Goal: Task Accomplishment & Management: Manage account settings

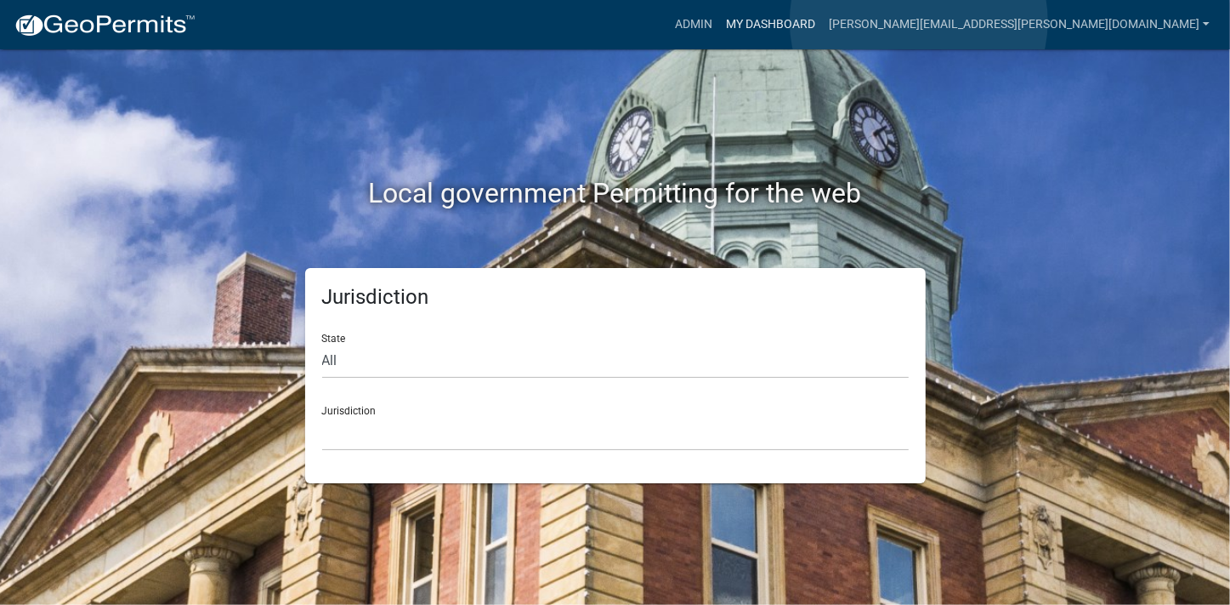
click at [822, 21] on link "My Dashboard" at bounding box center [770, 25] width 103 height 32
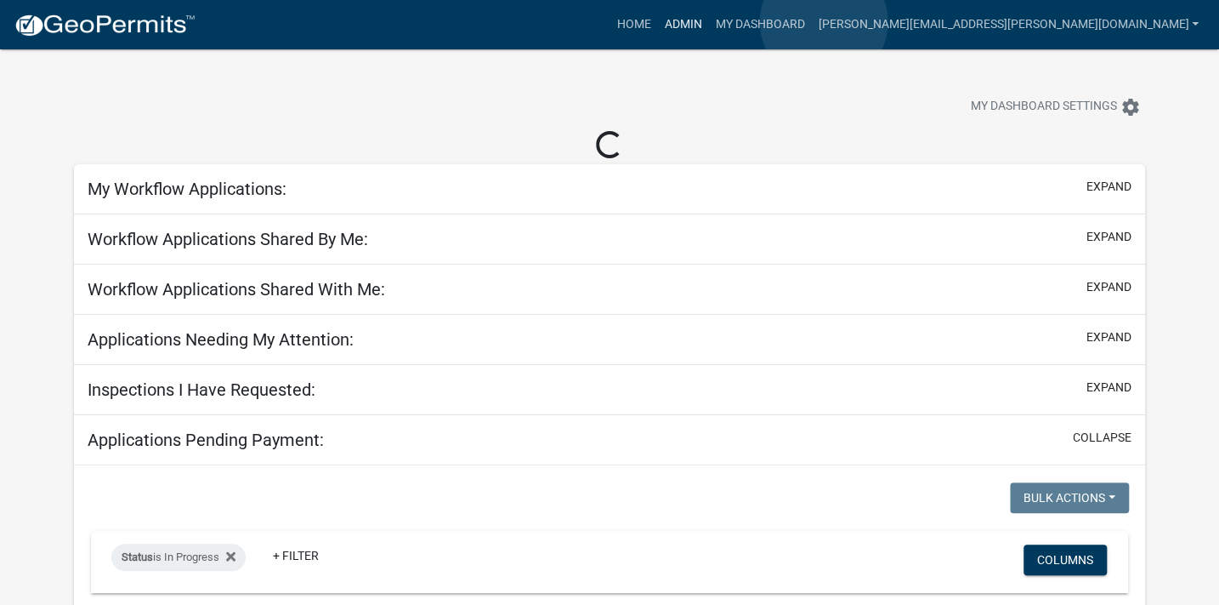
click at [708, 22] on link "Admin" at bounding box center [682, 25] width 51 height 32
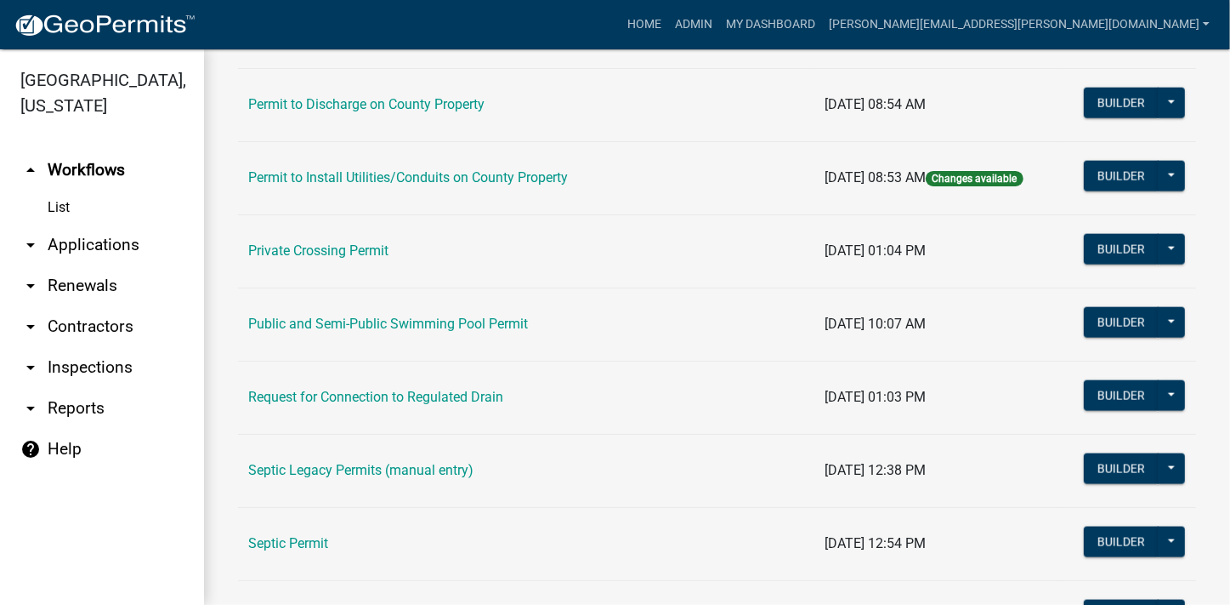
scroll to position [1708, 0]
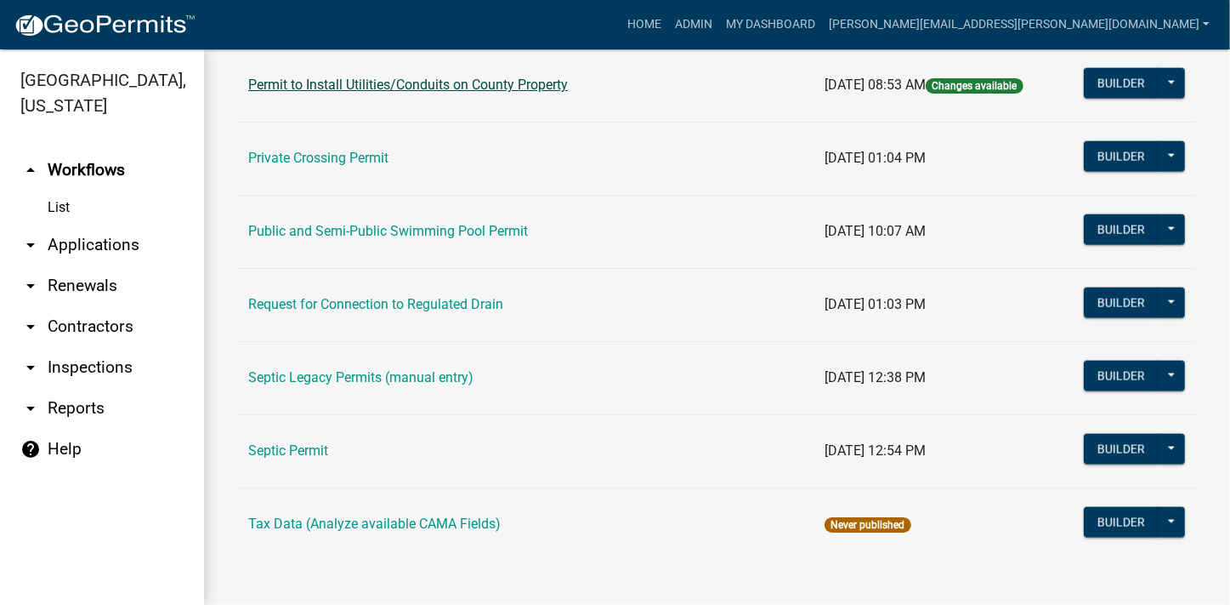
click at [559, 84] on link "Permit to Install Utilities/Conduits on County Property" at bounding box center [408, 85] width 320 height 16
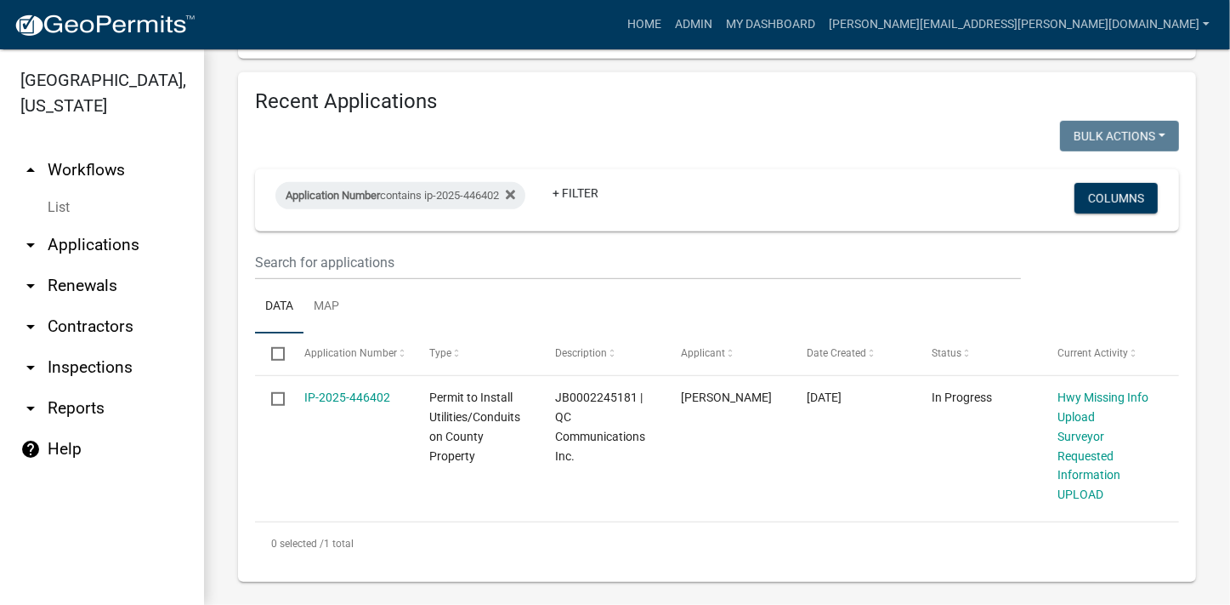
scroll to position [679, 0]
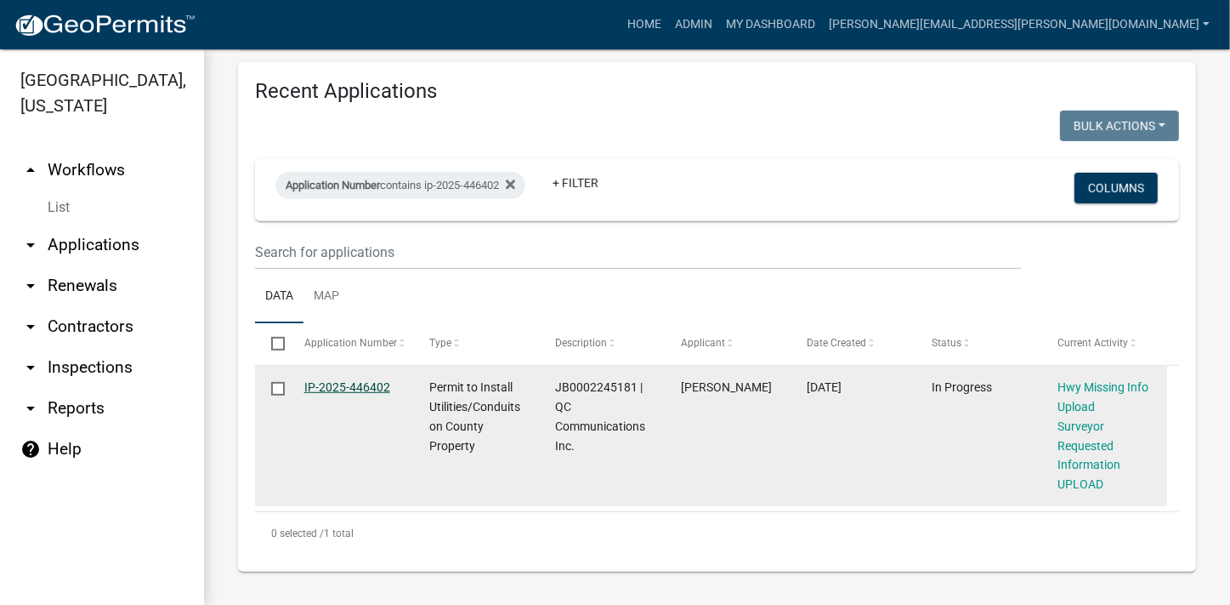
click at [371, 386] on link "IP-2025-446402" at bounding box center [347, 387] width 86 height 14
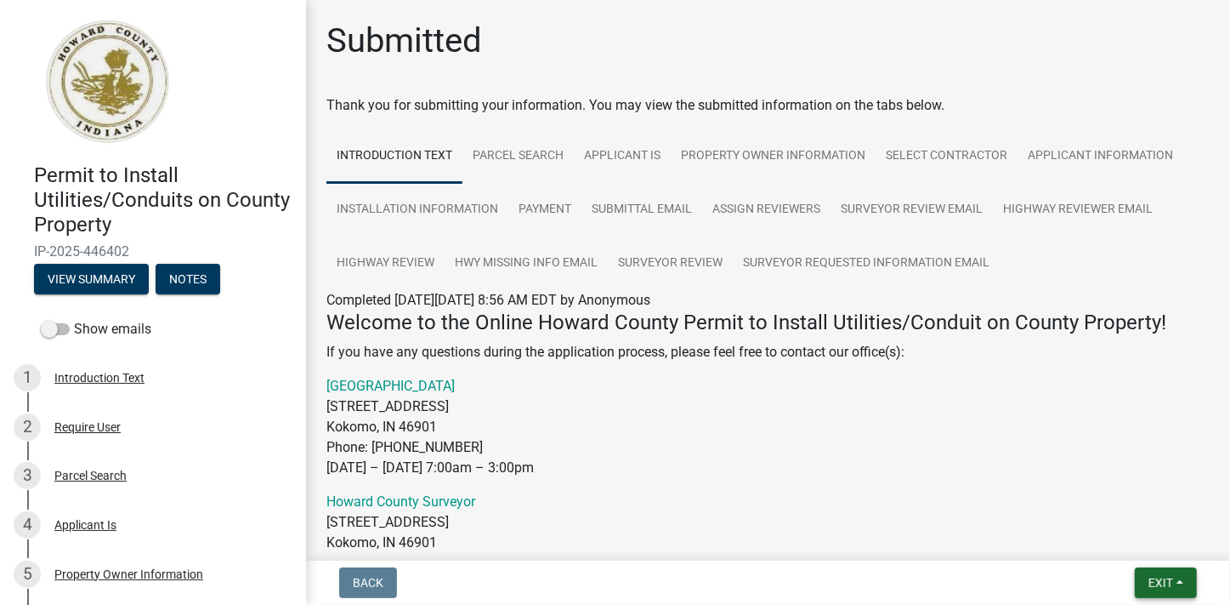
click at [1154, 587] on span "Exit" at bounding box center [1161, 583] width 25 height 14
click at [1104, 540] on button "Save & Exit" at bounding box center [1129, 538] width 136 height 41
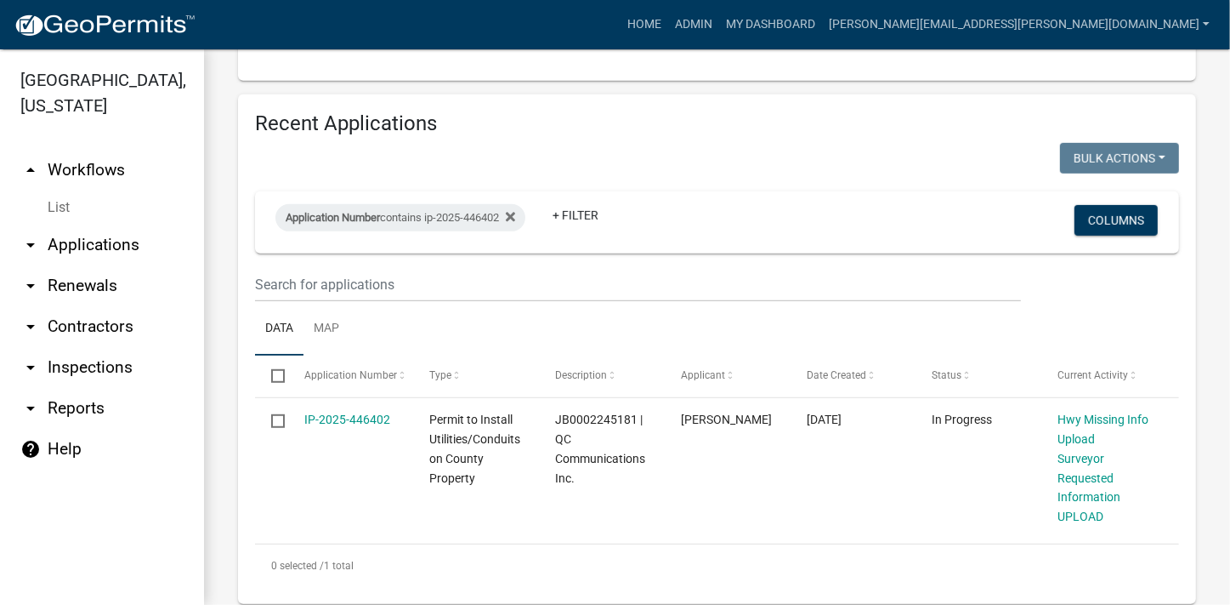
scroll to position [679, 0]
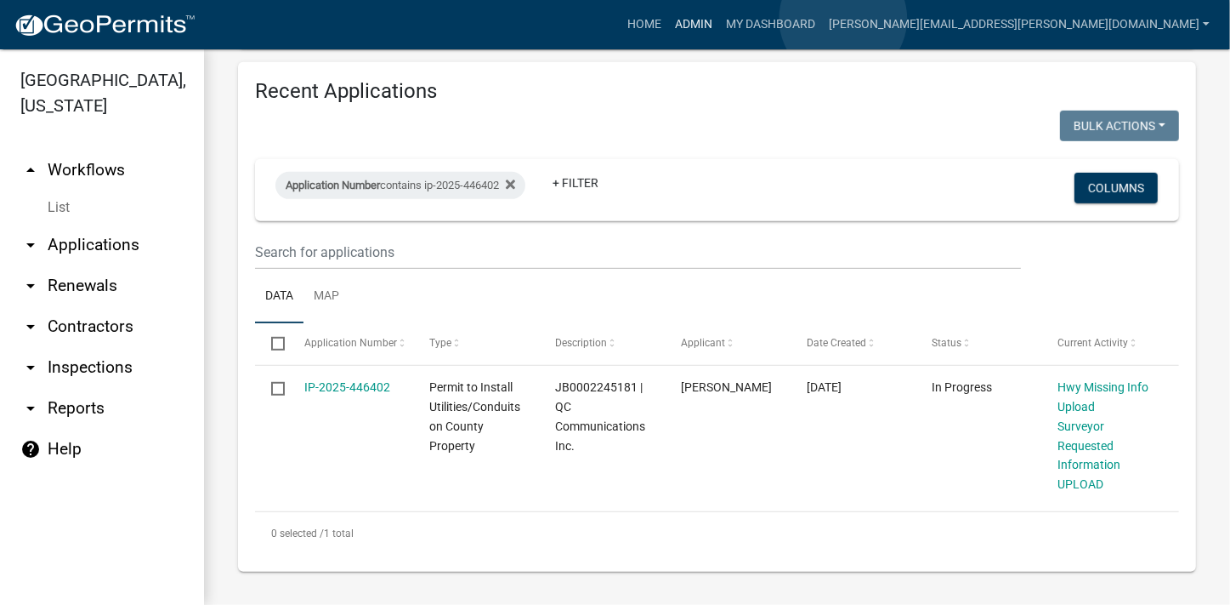
click at [719, 19] on link "Admin" at bounding box center [693, 25] width 51 height 32
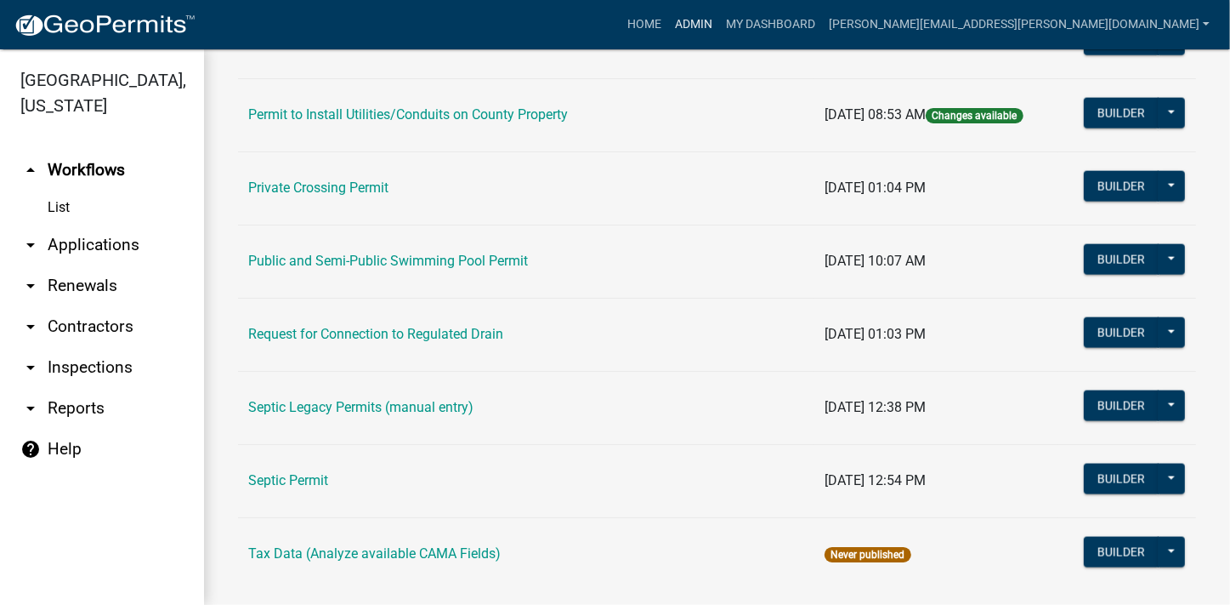
scroll to position [1708, 0]
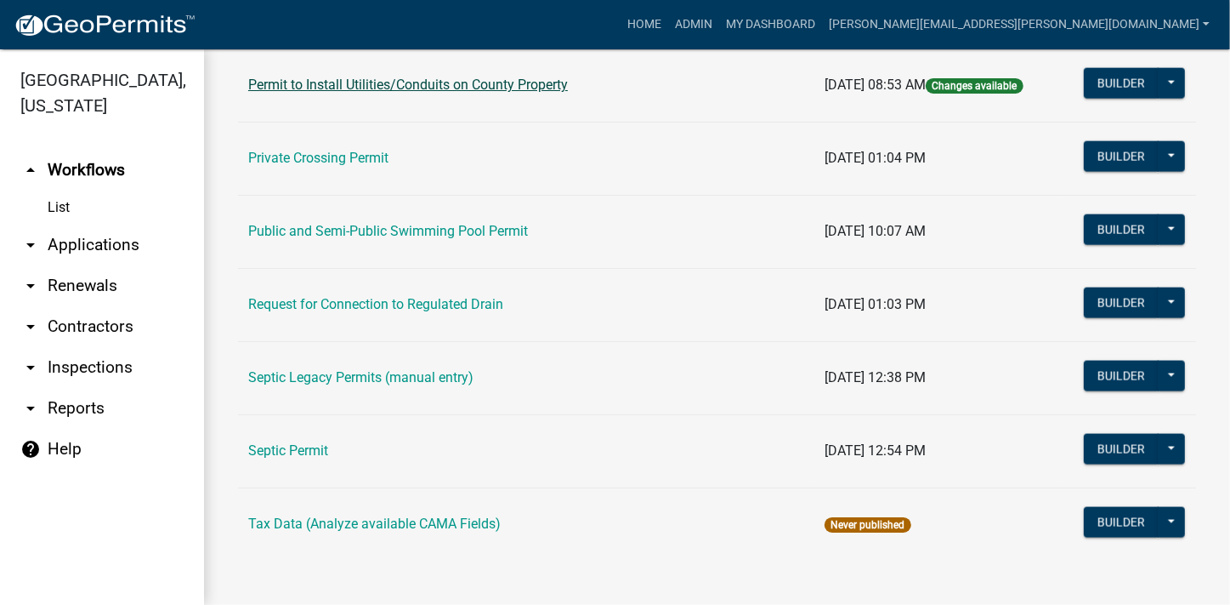
click at [545, 85] on link "Permit to Install Utilities/Conduits on County Property" at bounding box center [408, 85] width 320 height 16
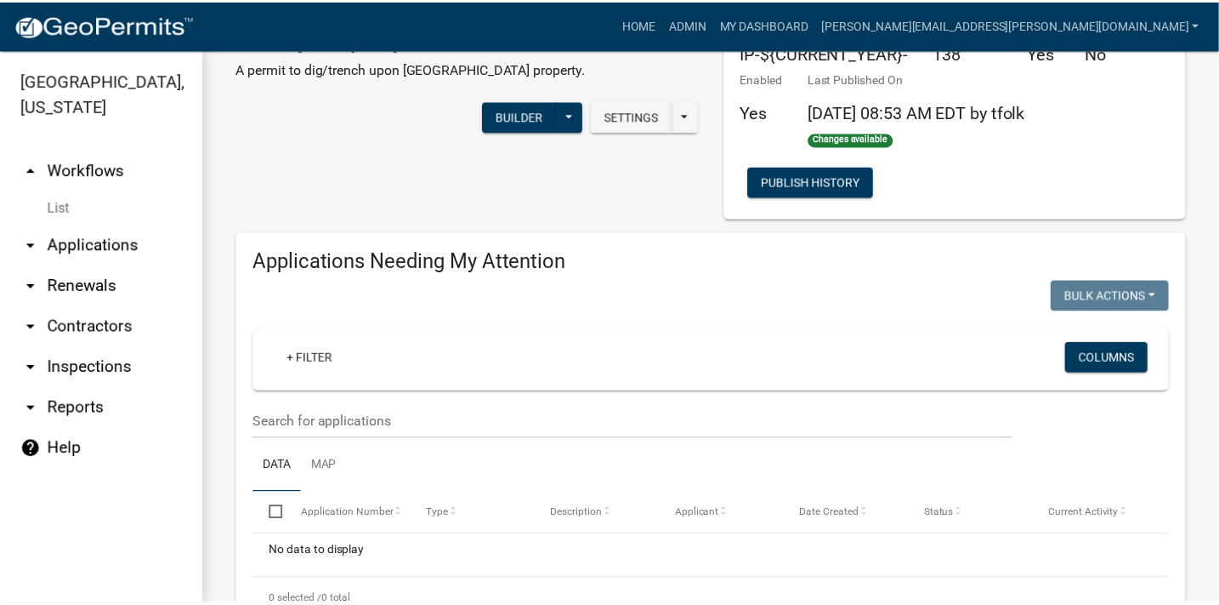
scroll to position [82, 0]
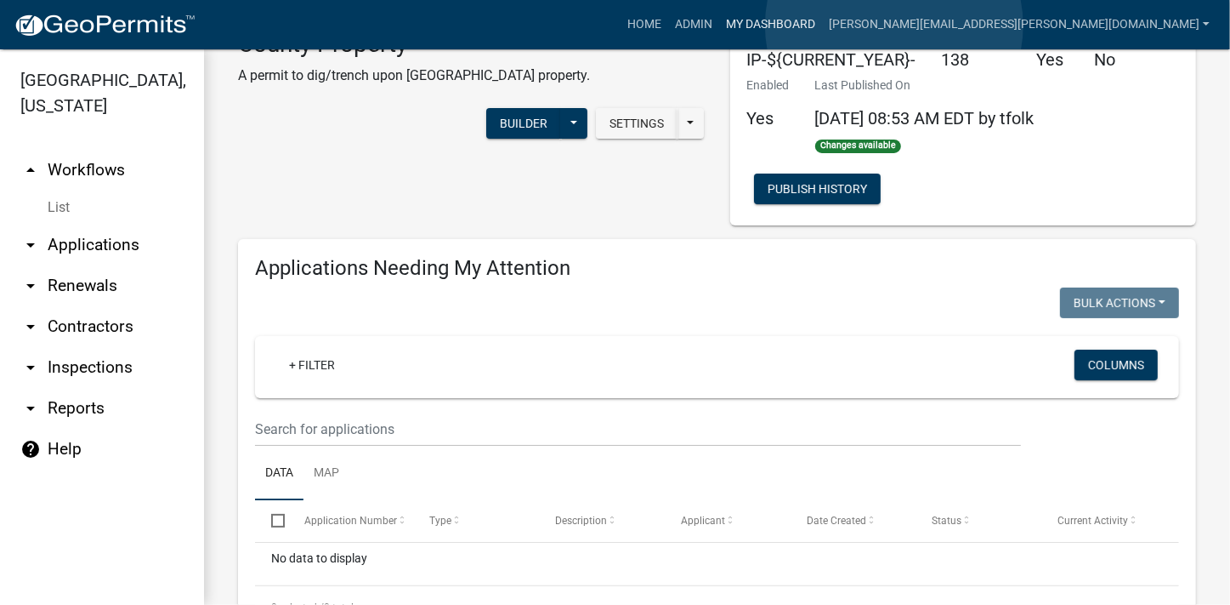
click at [822, 26] on link "My Dashboard" at bounding box center [770, 25] width 103 height 32
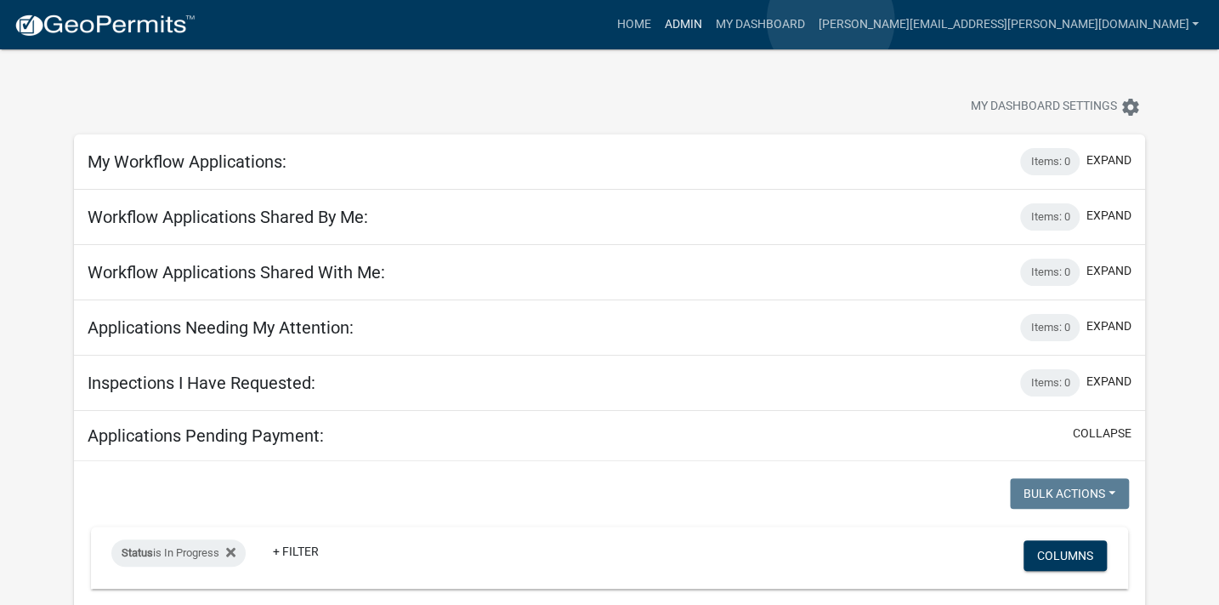
click at [708, 20] on link "Admin" at bounding box center [682, 25] width 51 height 32
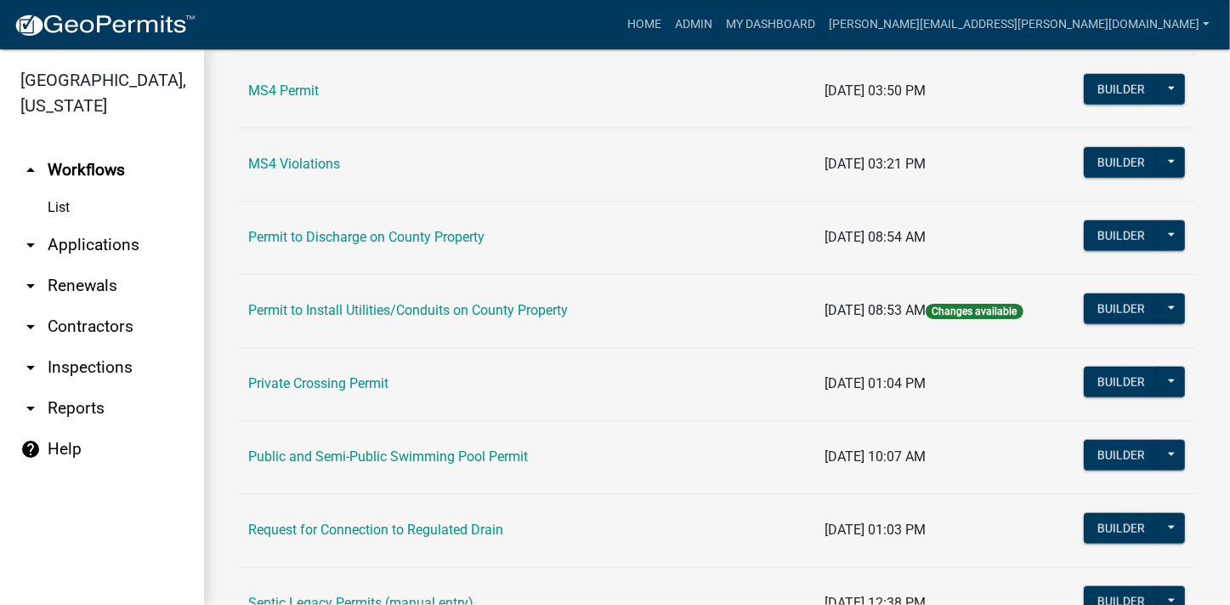
scroll to position [1708, 0]
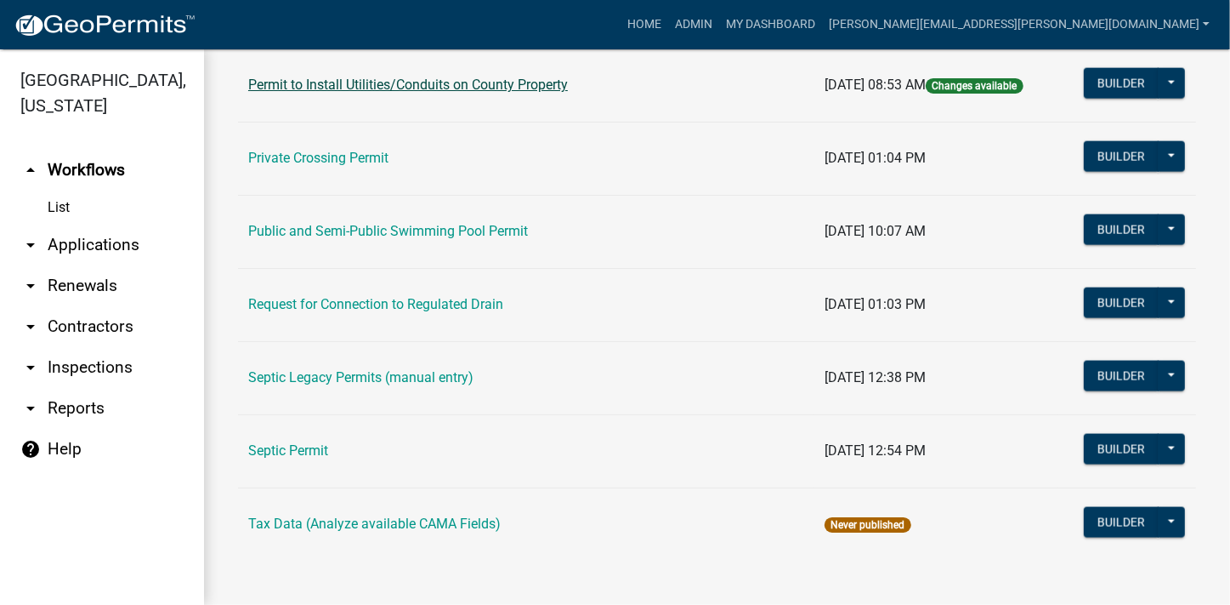
click at [510, 81] on link "Permit to Install Utilities/Conduits on County Property" at bounding box center [408, 85] width 320 height 16
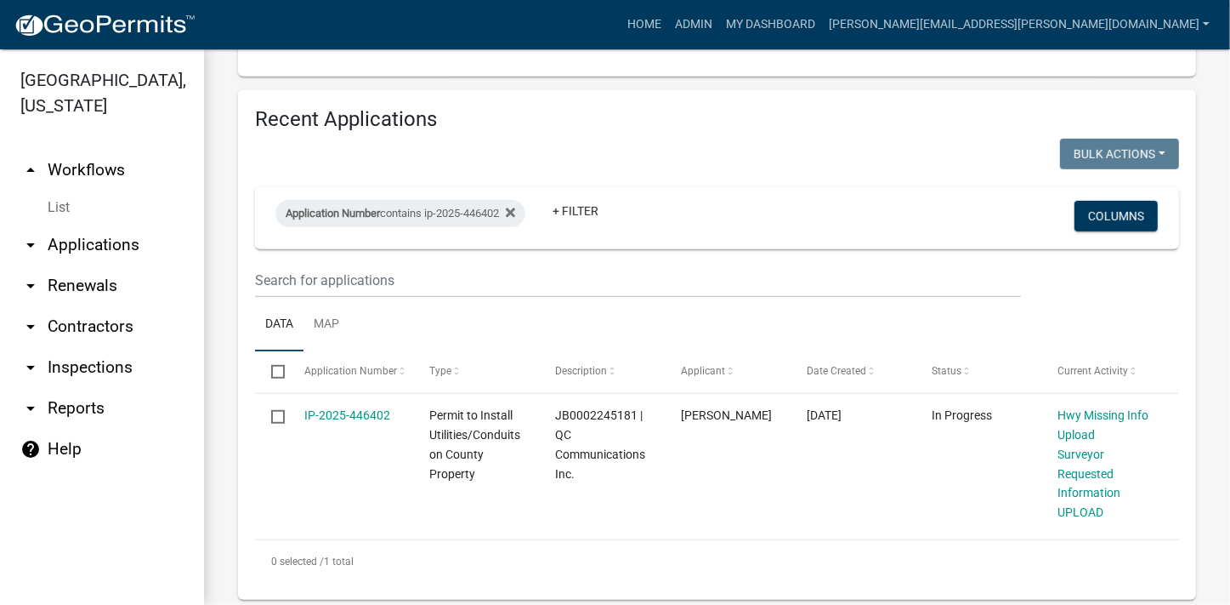
scroll to position [679, 0]
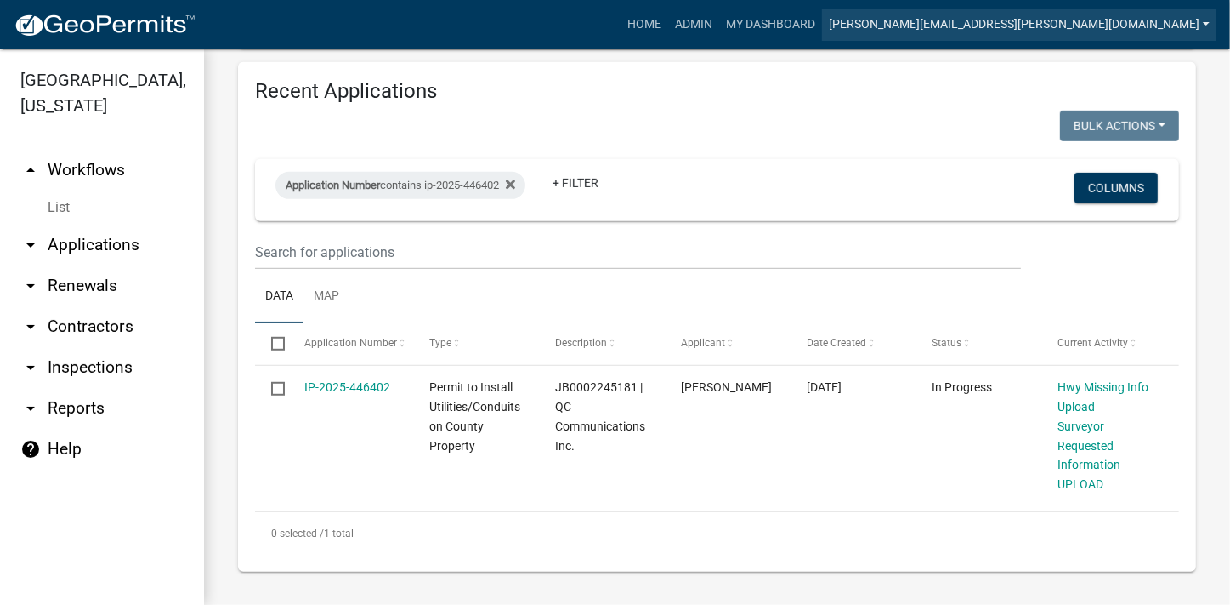
click at [1101, 26] on link "[PERSON_NAME][EMAIL_ADDRESS][PERSON_NAME][DOMAIN_NAME]" at bounding box center [1019, 25] width 395 height 32
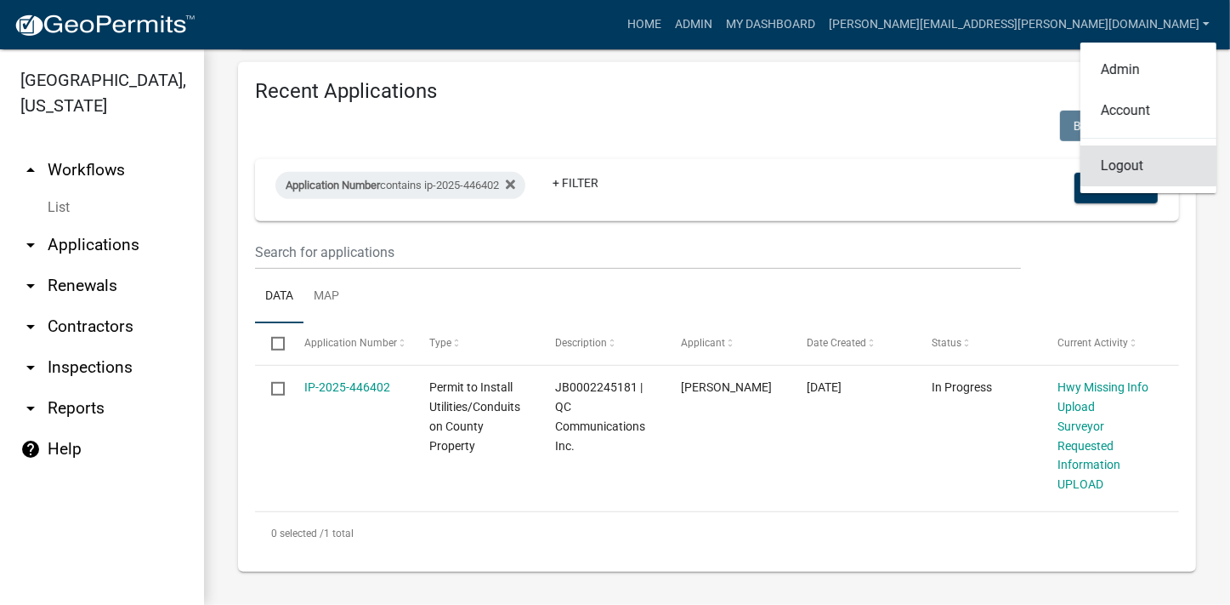
click at [1128, 162] on link "Logout" at bounding box center [1149, 165] width 136 height 41
